Goal: Information Seeking & Learning: Compare options

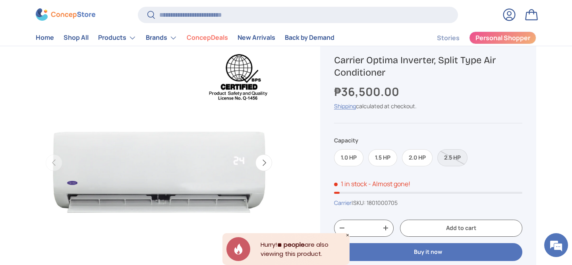
click at [383, 161] on label "1.5 HP" at bounding box center [382, 157] width 29 height 17
click at [352, 160] on label "1.0 HP" at bounding box center [348, 157] width 29 height 17
click at [380, 160] on label "1.5 HP" at bounding box center [382, 157] width 29 height 17
click at [353, 157] on label "1.0 HP" at bounding box center [348, 157] width 29 height 17
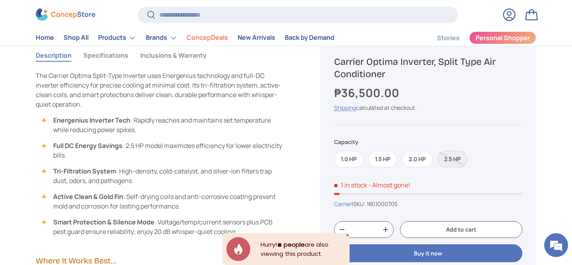
scroll to position [350, 0]
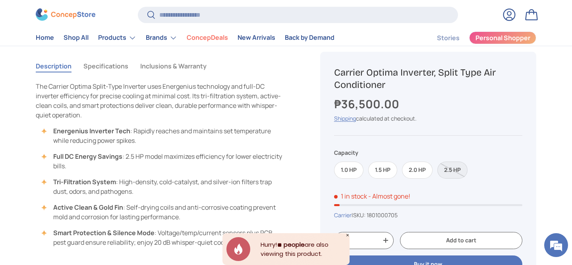
click at [113, 68] on button "Specifications" at bounding box center [105, 66] width 45 height 18
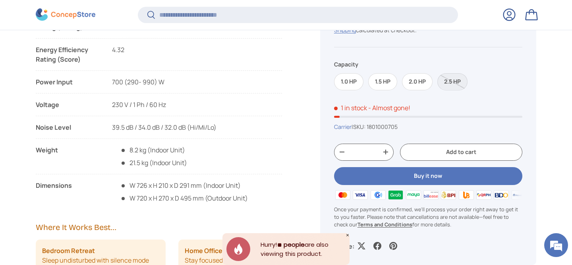
scroll to position [688, 0]
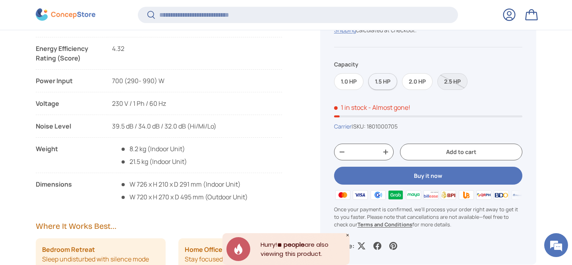
click at [388, 85] on label "1.5 HP" at bounding box center [382, 81] width 29 height 17
click at [378, 83] on label "1.5 HP" at bounding box center [382, 81] width 29 height 17
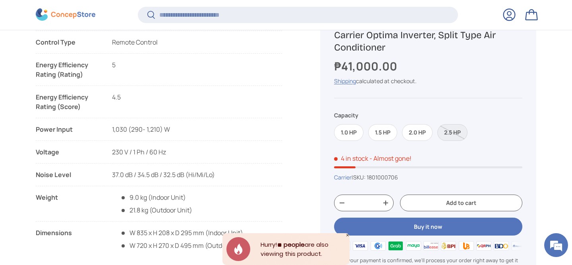
scroll to position [637, 0]
